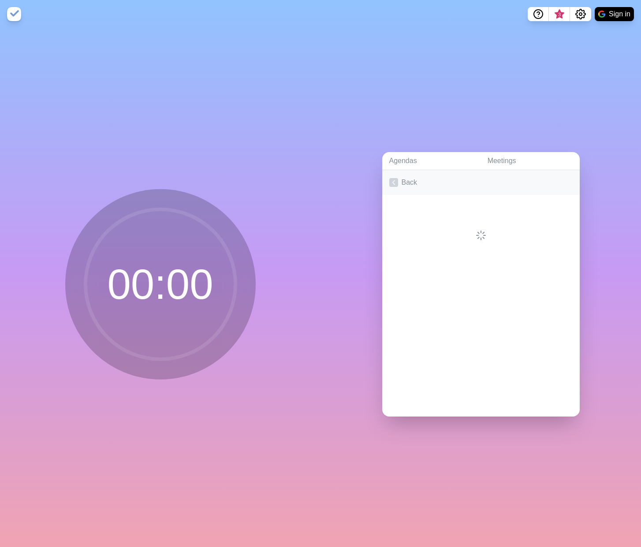
click at [397, 184] on link "Back" at bounding box center [481, 182] width 198 height 25
click at [499, 155] on link "Meetings" at bounding box center [530, 161] width 99 height 18
click at [415, 159] on link "Agendas" at bounding box center [431, 161] width 98 height 18
